Goal: Find specific page/section: Find specific page/section

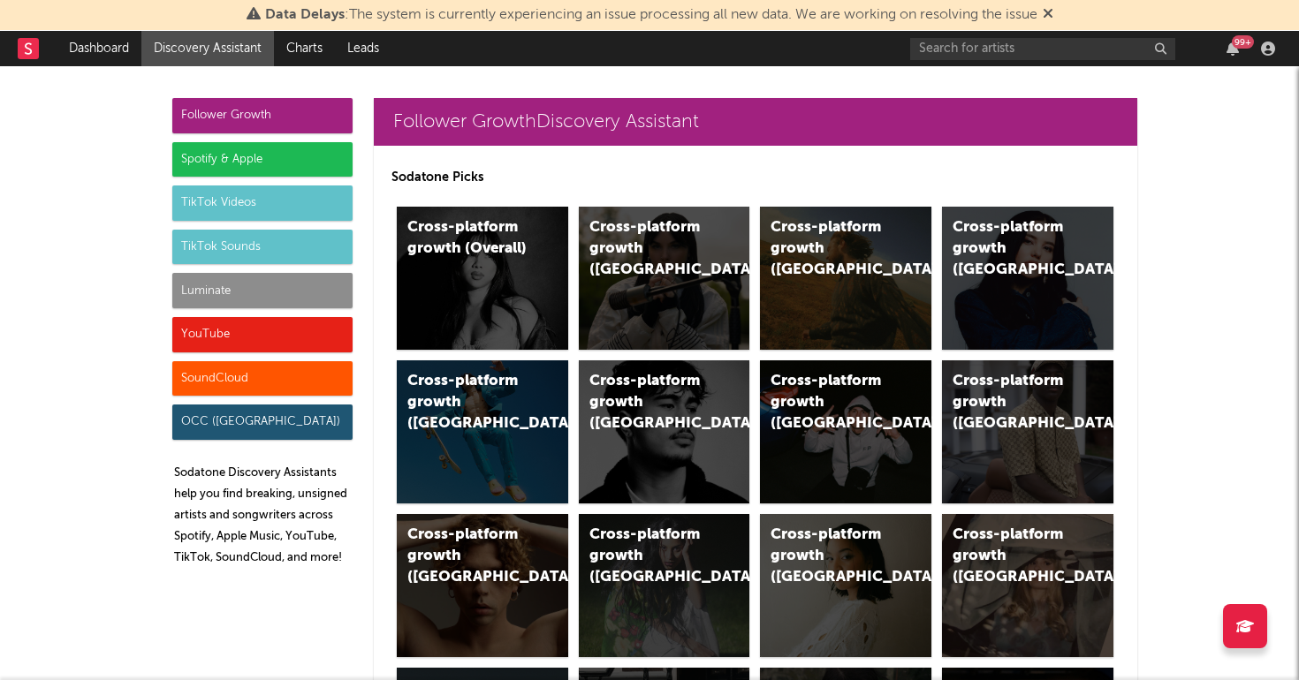
click at [223, 49] on link "Discovery Assistant" at bounding box center [207, 48] width 133 height 35
click at [308, 50] on link "Charts" at bounding box center [304, 48] width 61 height 35
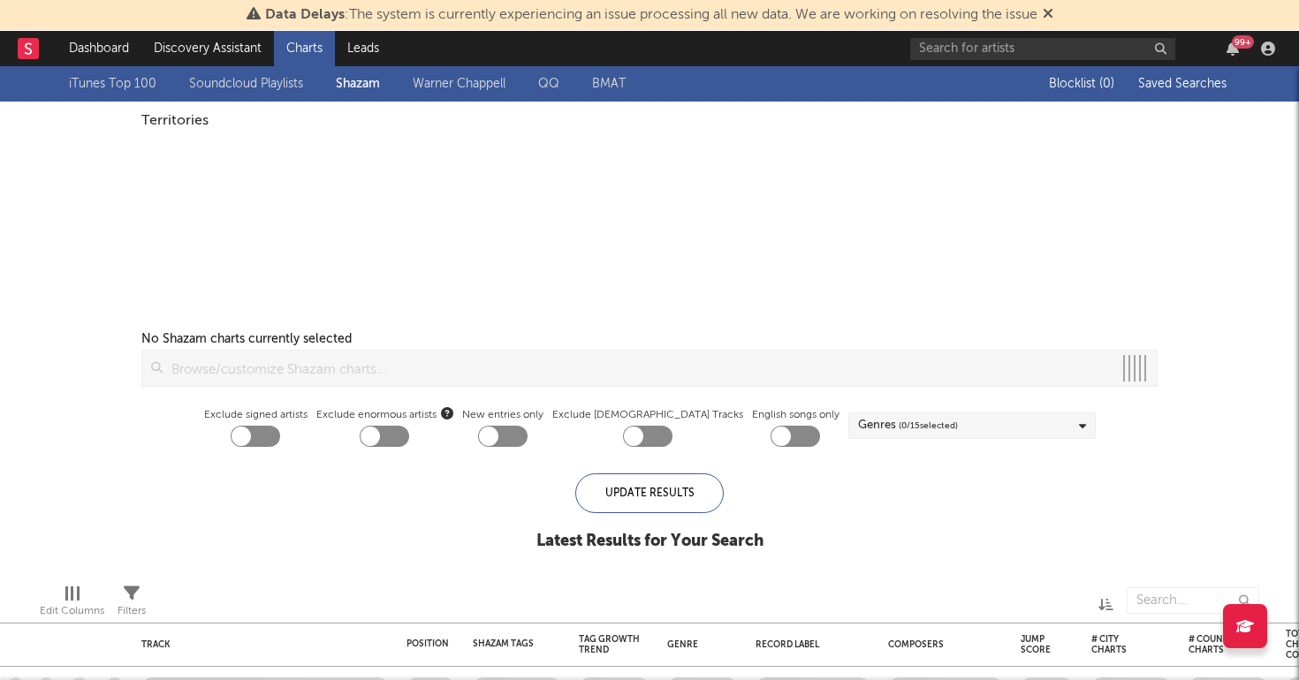
checkbox input "true"
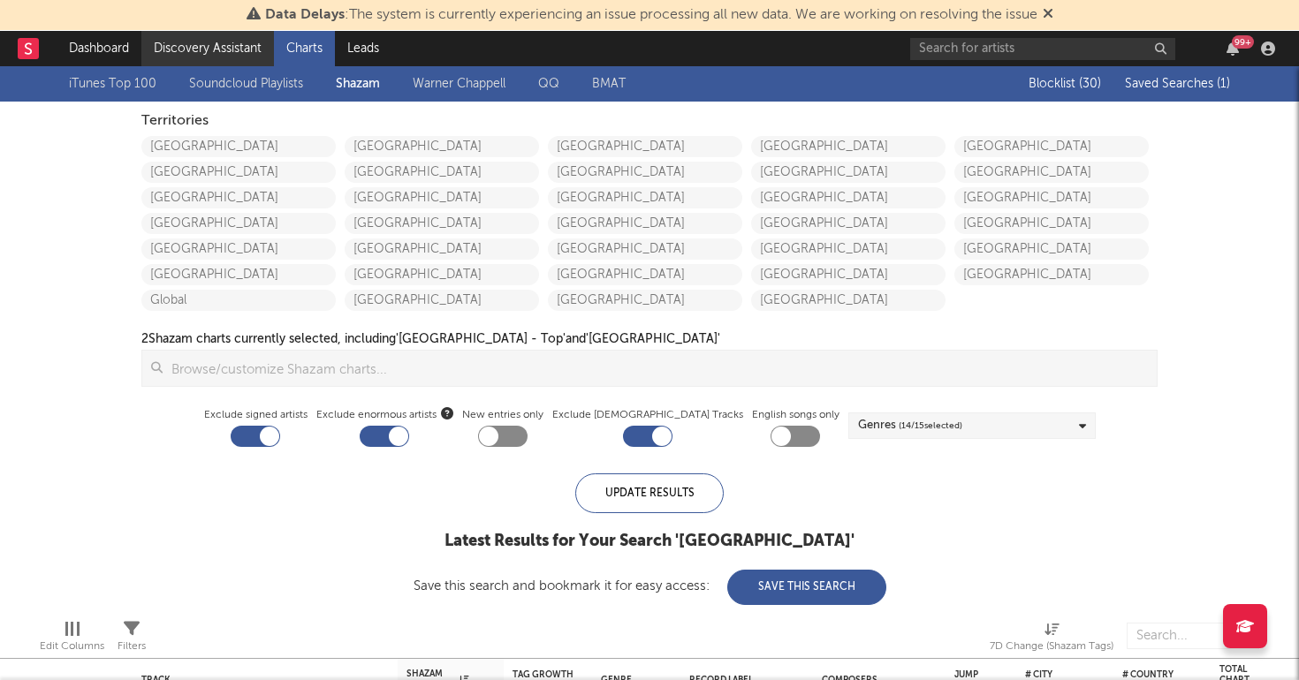
click at [187, 48] on link "Discovery Assistant" at bounding box center [207, 48] width 133 height 35
